Goal: Find specific page/section: Find specific page/section

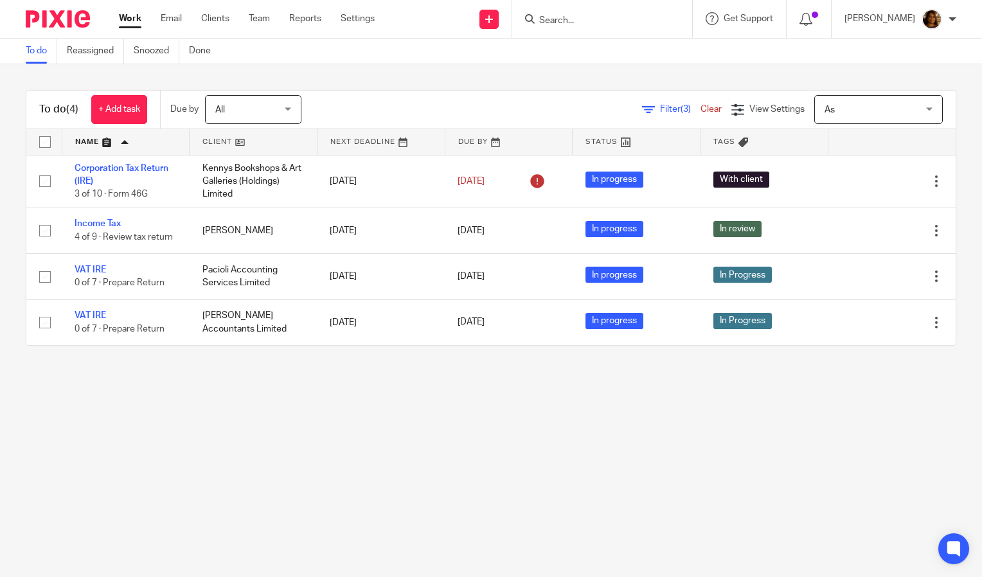
click at [603, 29] on div at bounding box center [602, 19] width 180 height 38
click at [601, 17] on input "Search" at bounding box center [596, 21] width 116 height 12
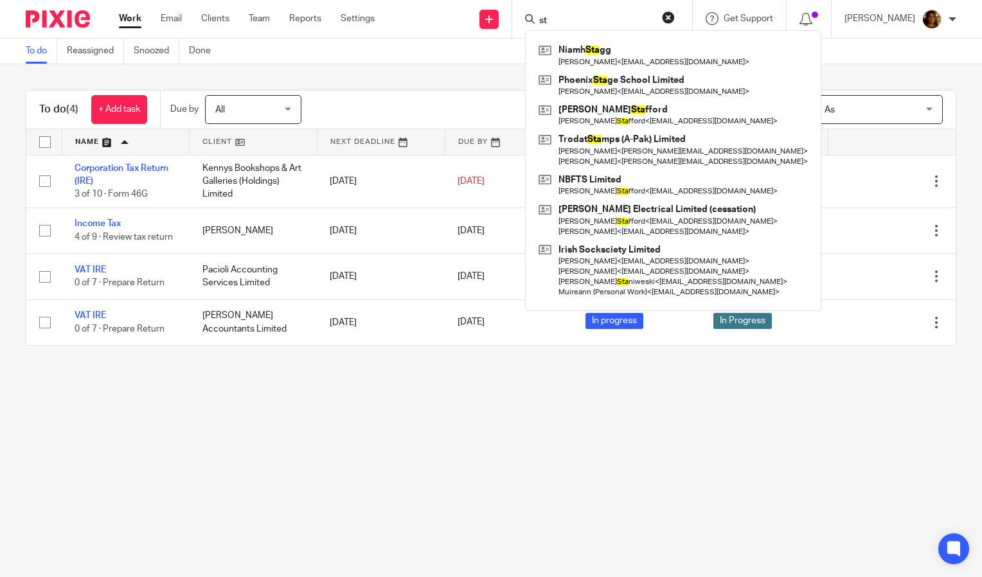
type input "s"
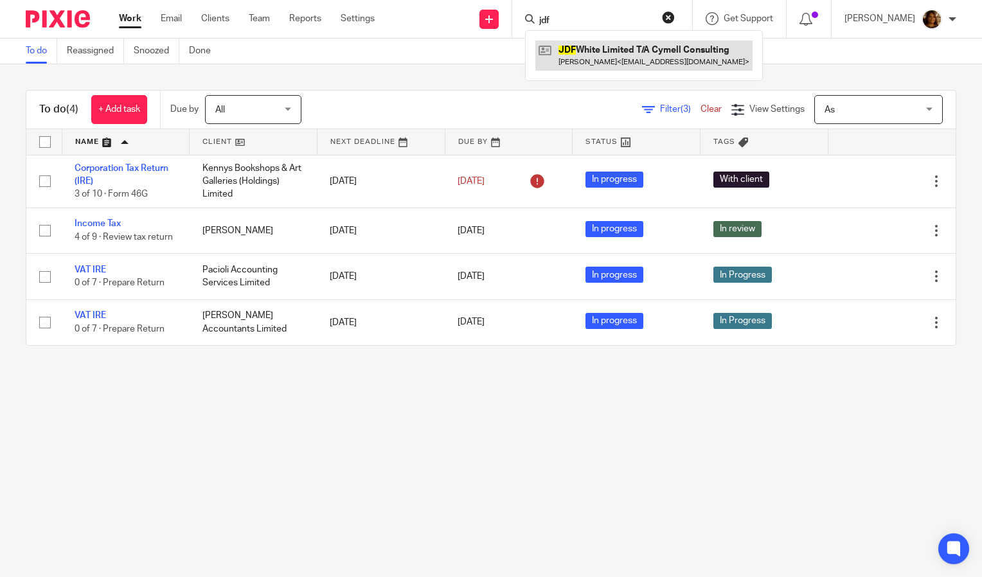
type input "jdf"
click at [598, 44] on link at bounding box center [643, 55] width 217 height 30
click at [596, 49] on link at bounding box center [643, 55] width 217 height 30
